Goal: Find specific page/section: Find specific page/section

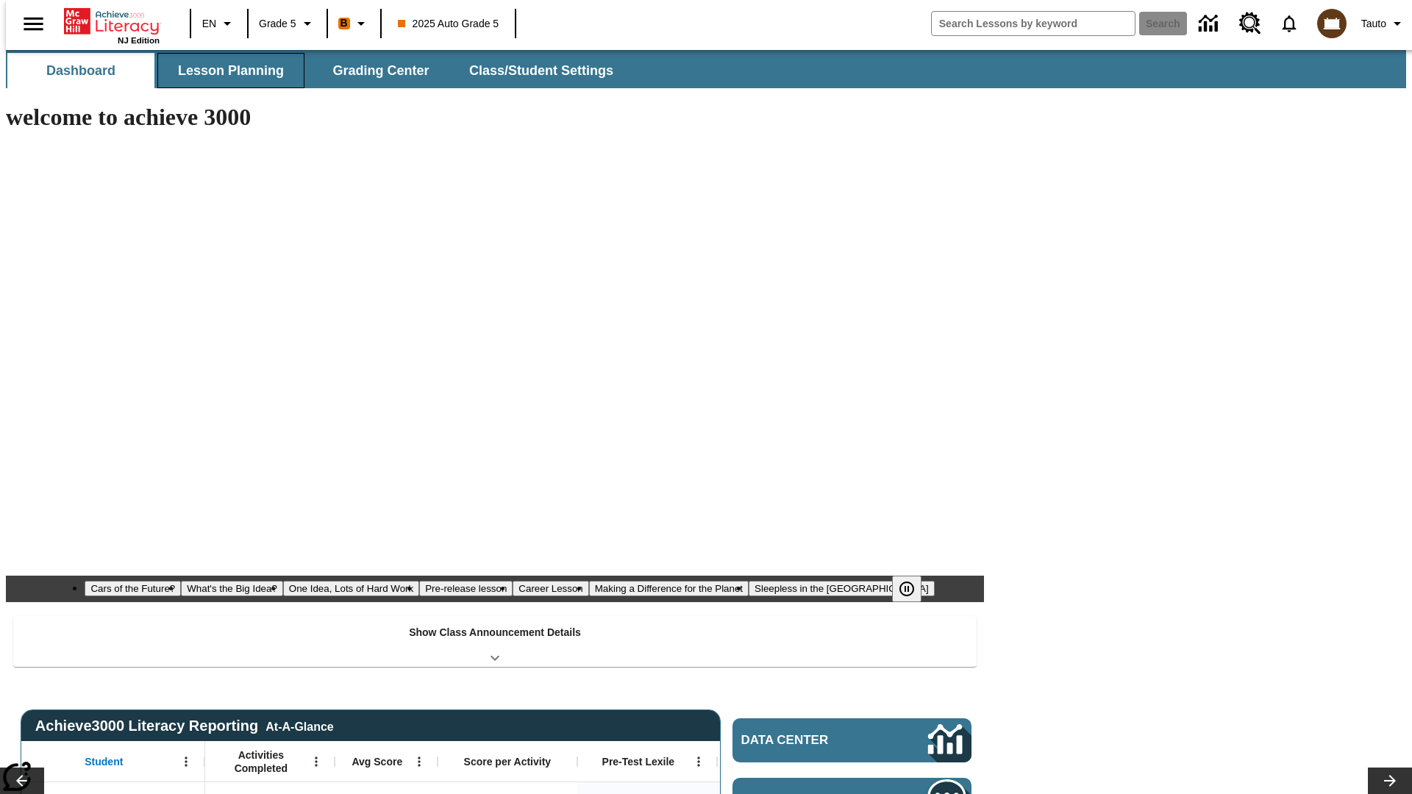
click at [225, 71] on span "Lesson Planning" at bounding box center [231, 71] width 106 height 17
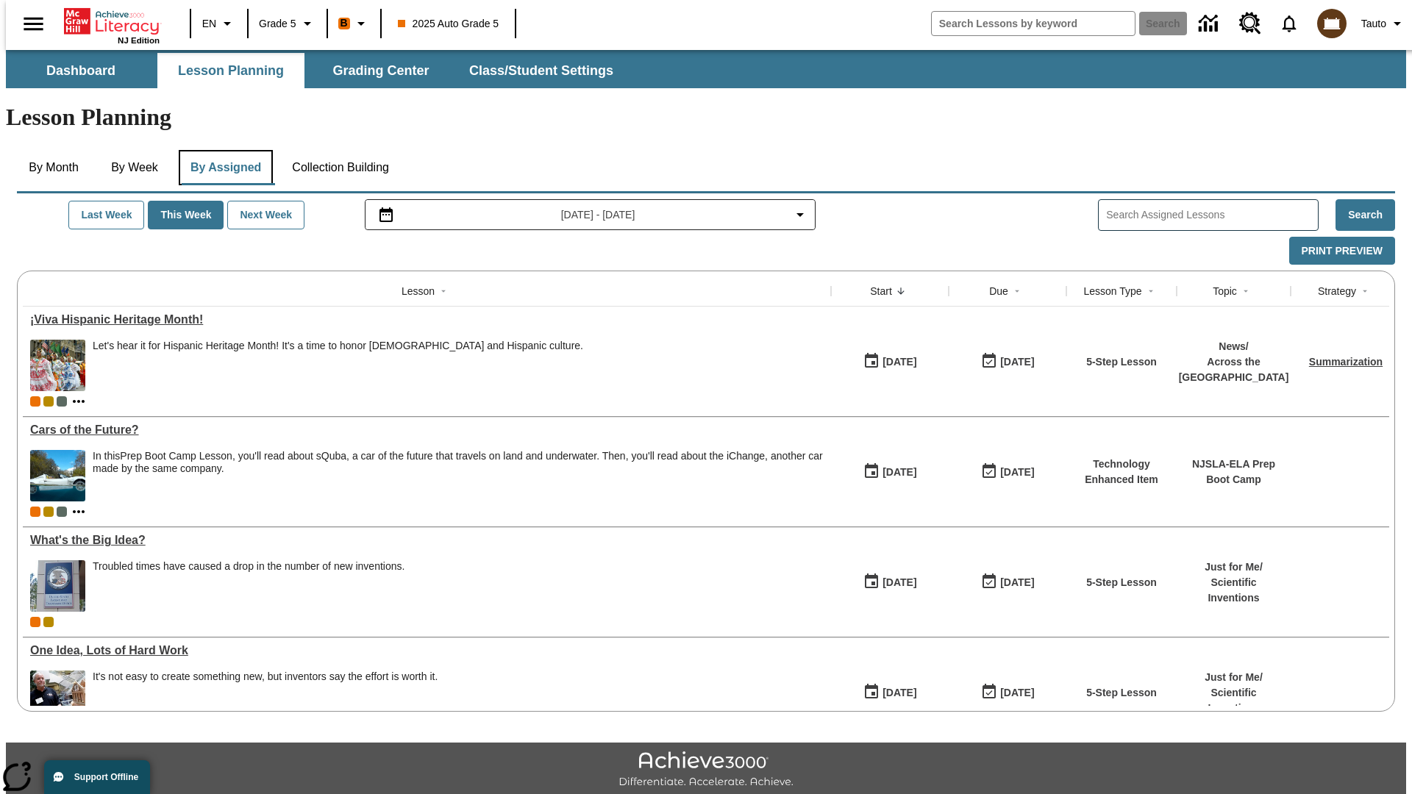
click at [222, 150] on button "By Assigned" at bounding box center [226, 167] width 94 height 35
type input "CVC Short Vowels Lesson 2"
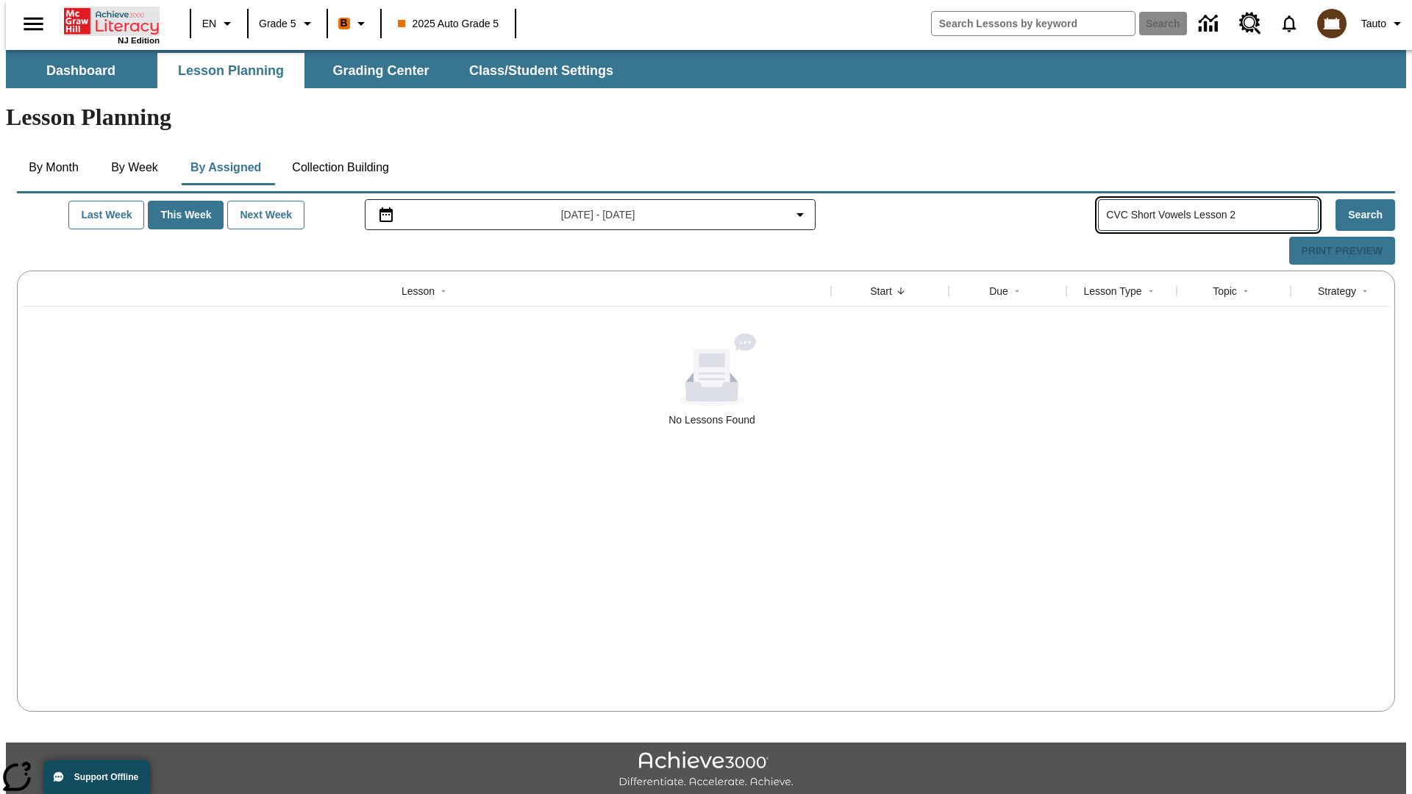
click at [106, 20] on icon "Home" at bounding box center [113, 21] width 98 height 29
